Goal: Task Accomplishment & Management: Complete application form

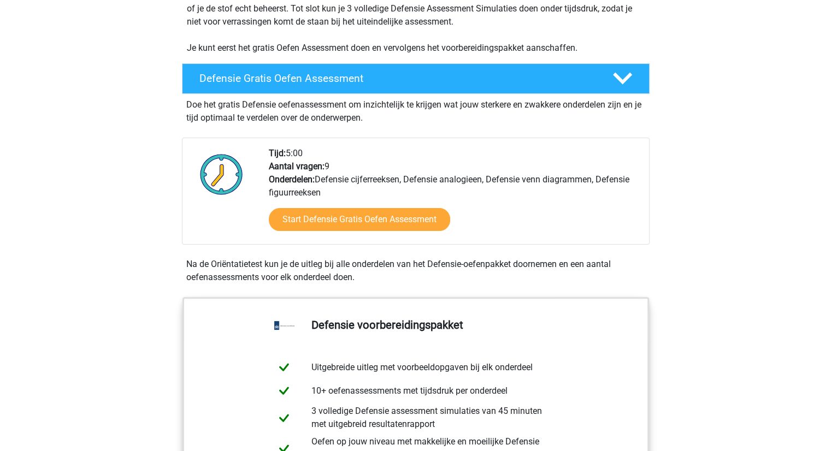
scroll to position [273, 0]
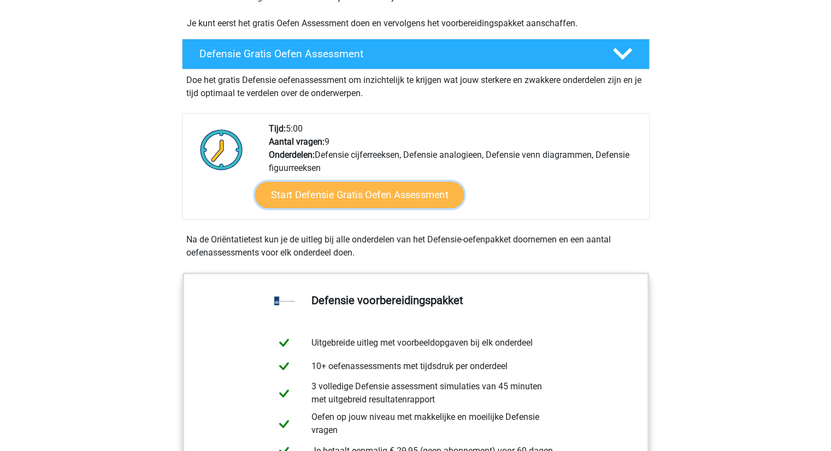
click at [359, 193] on link "Start Defensie Gratis Oefen Assessment" at bounding box center [359, 195] width 209 height 26
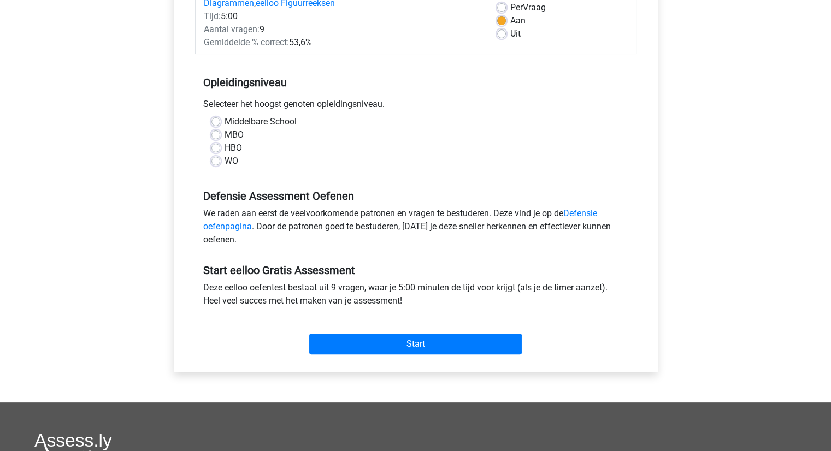
scroll to position [164, 0]
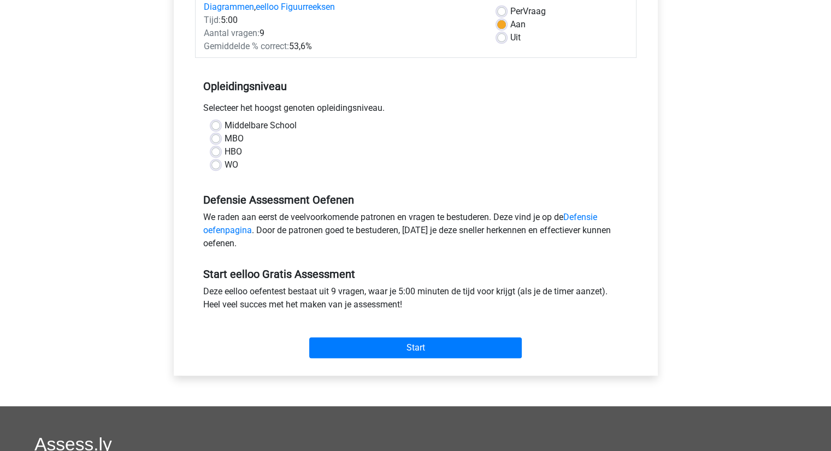
click at [221, 138] on div "MBO" at bounding box center [415, 138] width 409 height 13
click at [220, 154] on div "HBO" at bounding box center [415, 151] width 409 height 13
click at [210, 150] on div "Middelbare School MBO HBO WO" at bounding box center [415, 145] width 425 height 52
click at [225, 151] on label "HBO" at bounding box center [233, 151] width 17 height 13
click at [214, 151] on input "HBO" at bounding box center [215, 150] width 9 height 11
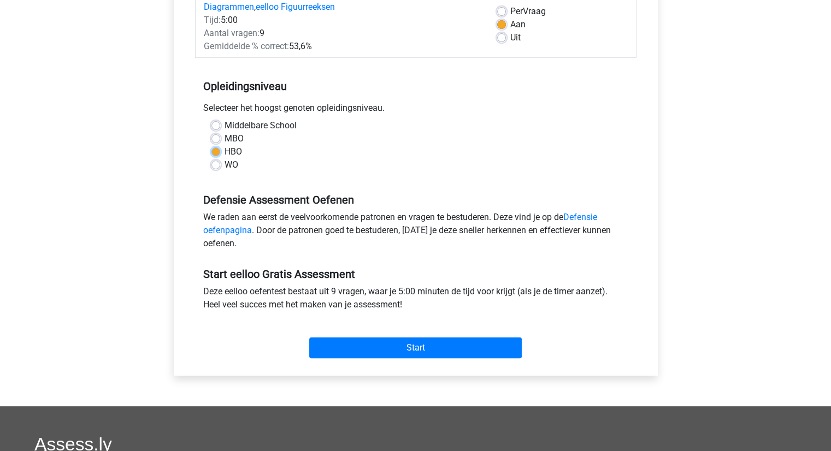
radio input "true"
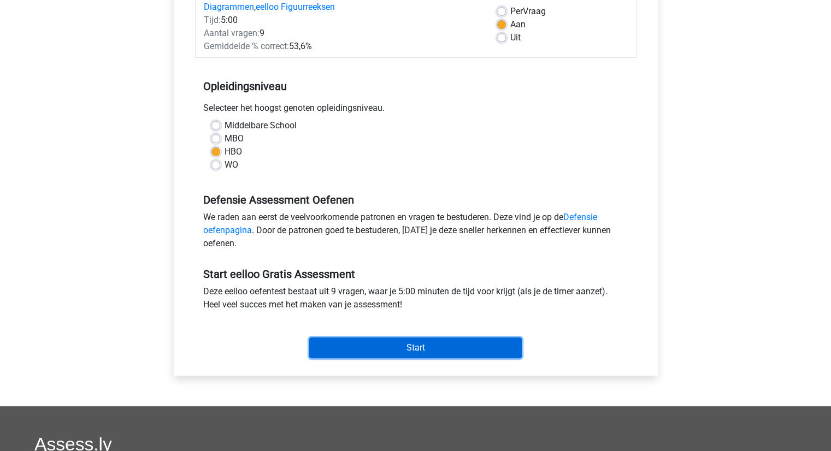
click at [405, 347] on input "Start" at bounding box center [415, 348] width 213 height 21
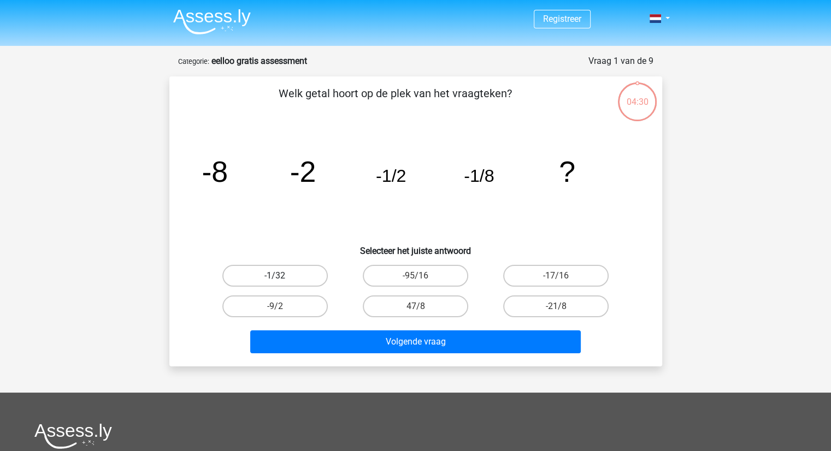
click at [298, 272] on label "-1/32" at bounding box center [274, 276] width 105 height 22
click at [282, 276] on input "-1/32" at bounding box center [278, 279] width 7 height 7
radio input "true"
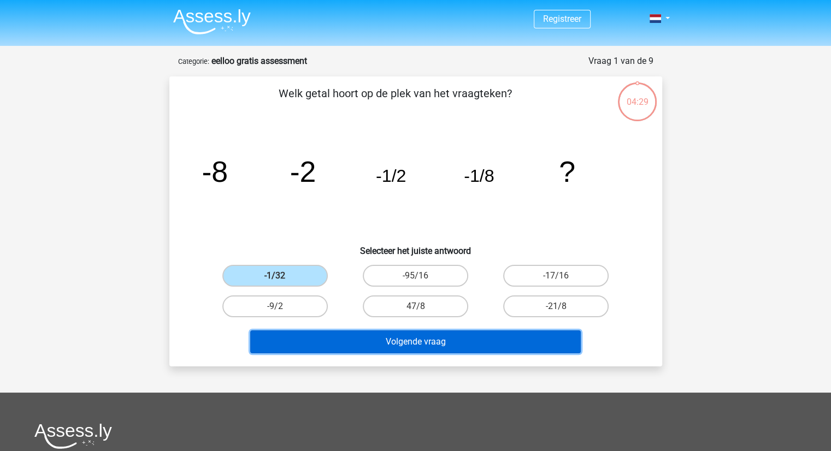
click at [435, 340] on button "Volgende vraag" at bounding box center [415, 342] width 331 height 23
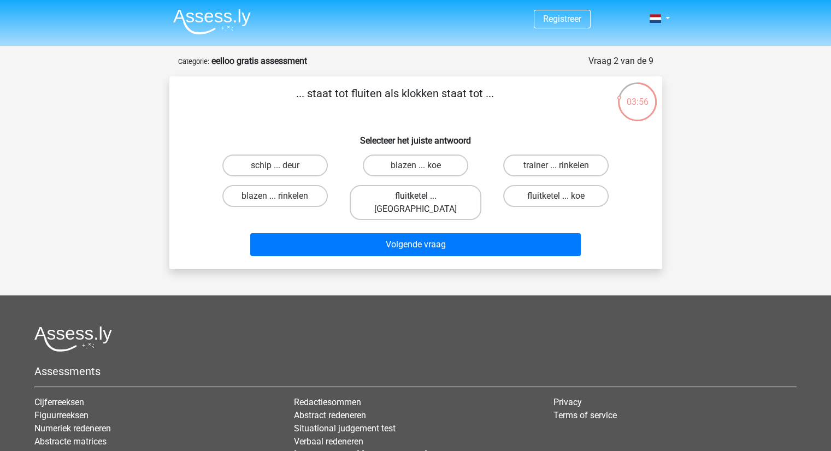
click at [439, 196] on label "fluitketel ... [GEOGRAPHIC_DATA]" at bounding box center [416, 202] width 132 height 35
click at [422, 196] on input "fluitketel ... [GEOGRAPHIC_DATA]" at bounding box center [418, 199] width 7 height 7
radio input "true"
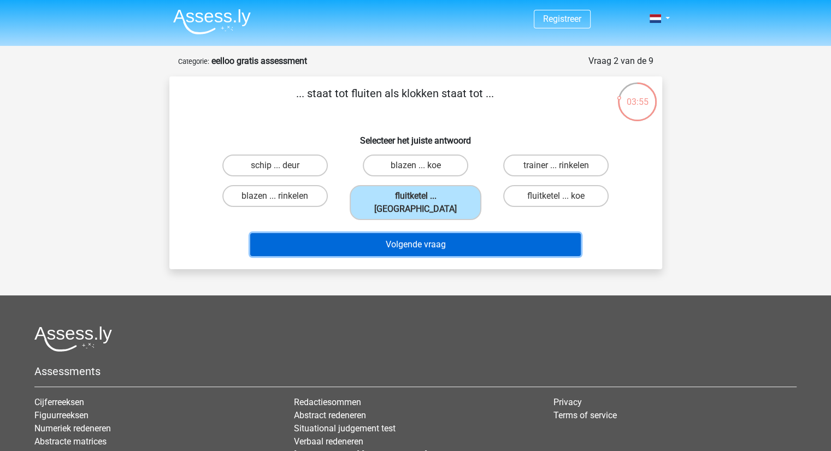
click at [478, 233] on button "Volgende vraag" at bounding box center [415, 244] width 331 height 23
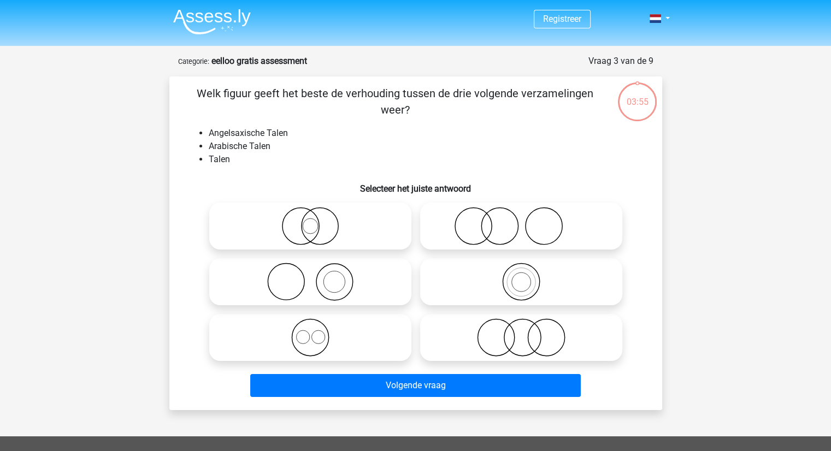
scroll to position [55, 0]
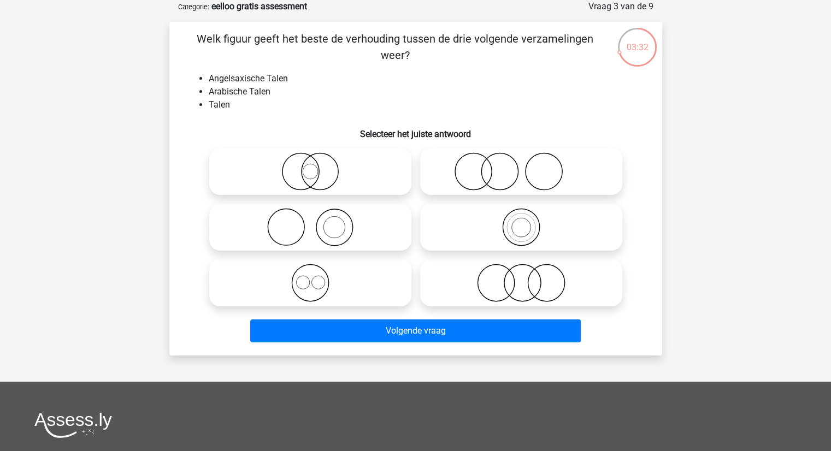
click at [310, 170] on icon at bounding box center [310, 171] width 193 height 38
click at [310, 166] on input "radio" at bounding box center [313, 162] width 7 height 7
radio input "true"
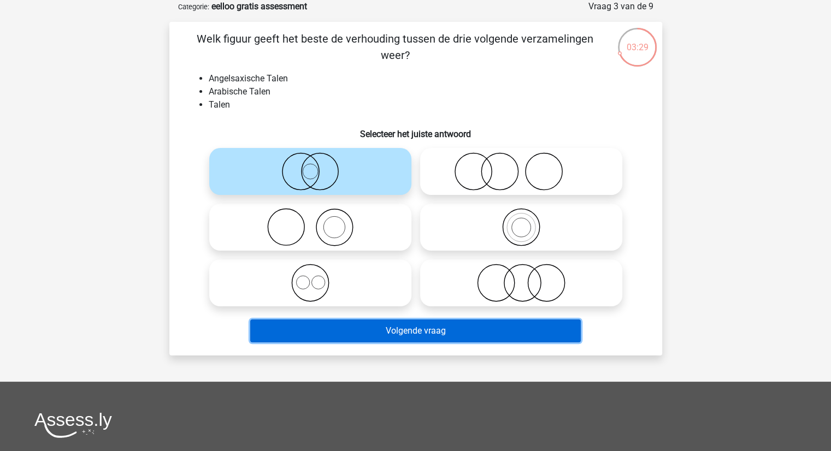
click at [478, 335] on button "Volgende vraag" at bounding box center [415, 331] width 331 height 23
